Goal: Task Accomplishment & Management: Manage account settings

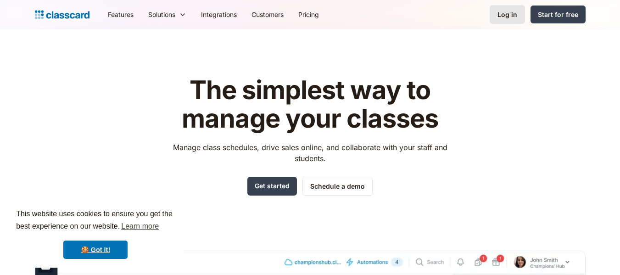
click at [515, 16] on div "Log in" at bounding box center [507, 15] width 20 height 10
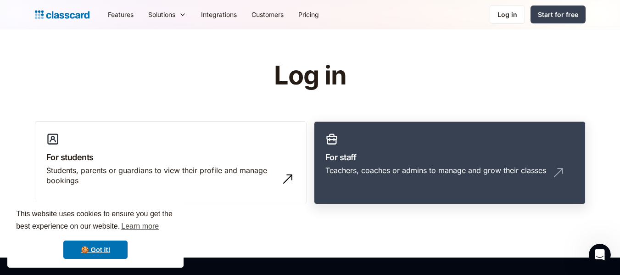
click at [463, 163] on link "For staff Teachers, coaches or admins to manage and grow their classes" at bounding box center [450, 163] width 272 height 84
